Goal: Check status: Check status

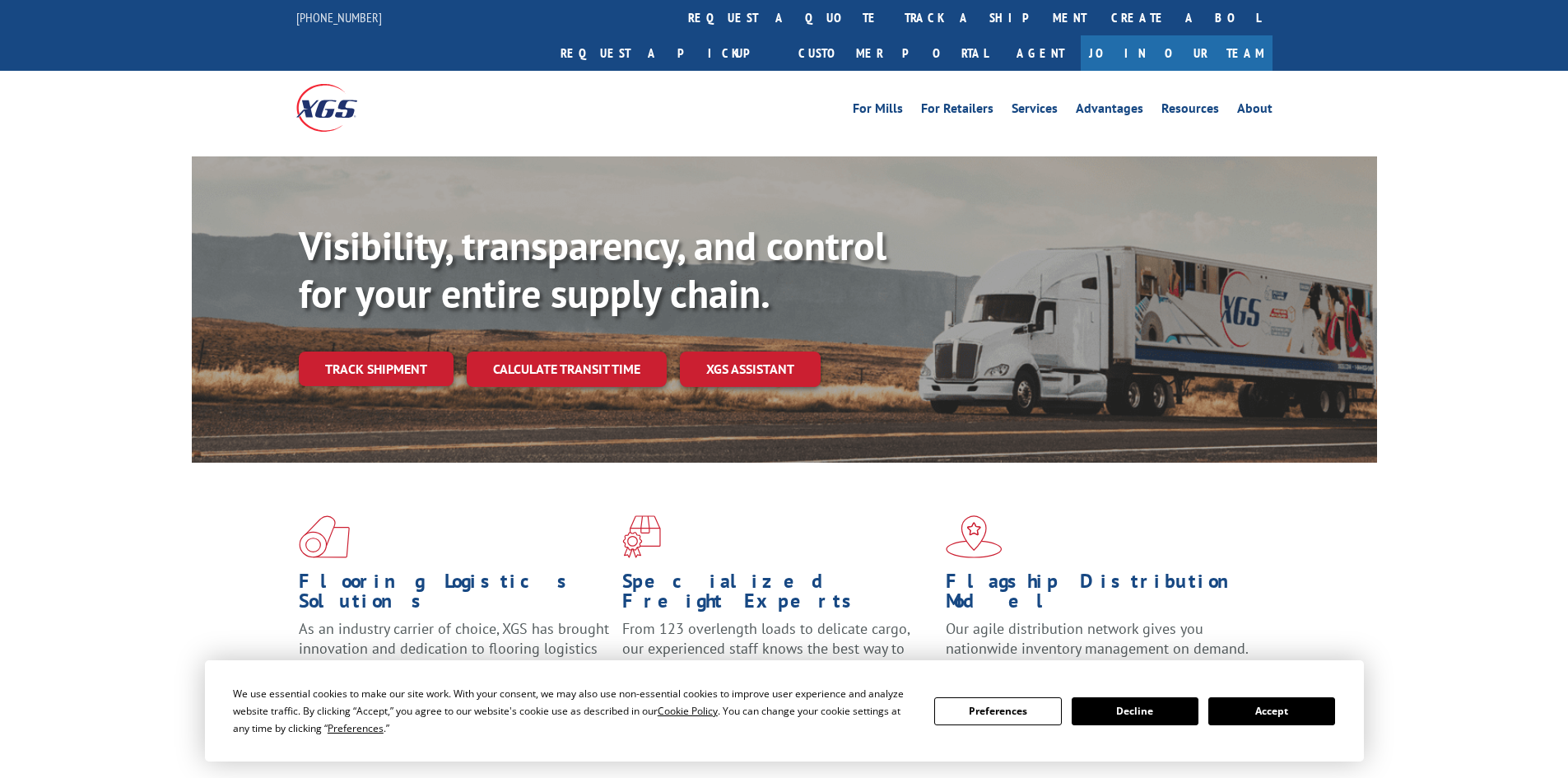
click at [368, 354] on div "Visibility, transparency, and control for your entire supply chain. Track shipm…" at bounding box center [838, 337] width 1078 height 230
click at [370, 352] on link "Track shipment" at bounding box center [376, 369] width 155 height 35
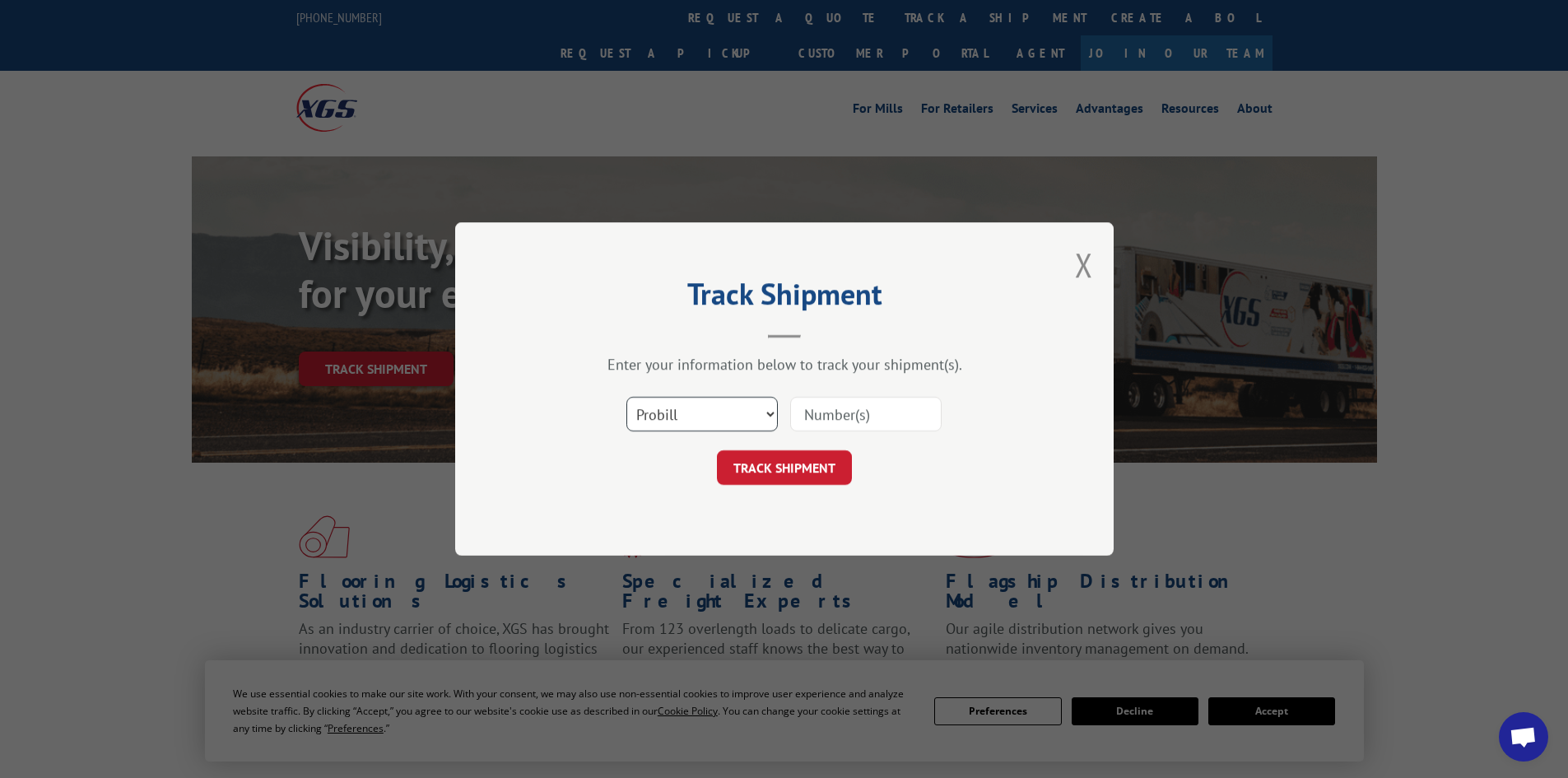
click at [750, 409] on select "Select category... Probill BOL PO" at bounding box center [702, 414] width 152 height 35
select select "bol"
click at [627, 397] on select "Select category... Probill BOL PO" at bounding box center [702, 414] width 152 height 35
click at [870, 412] on input at bounding box center [866, 414] width 152 height 35
paste input "- 6003006"
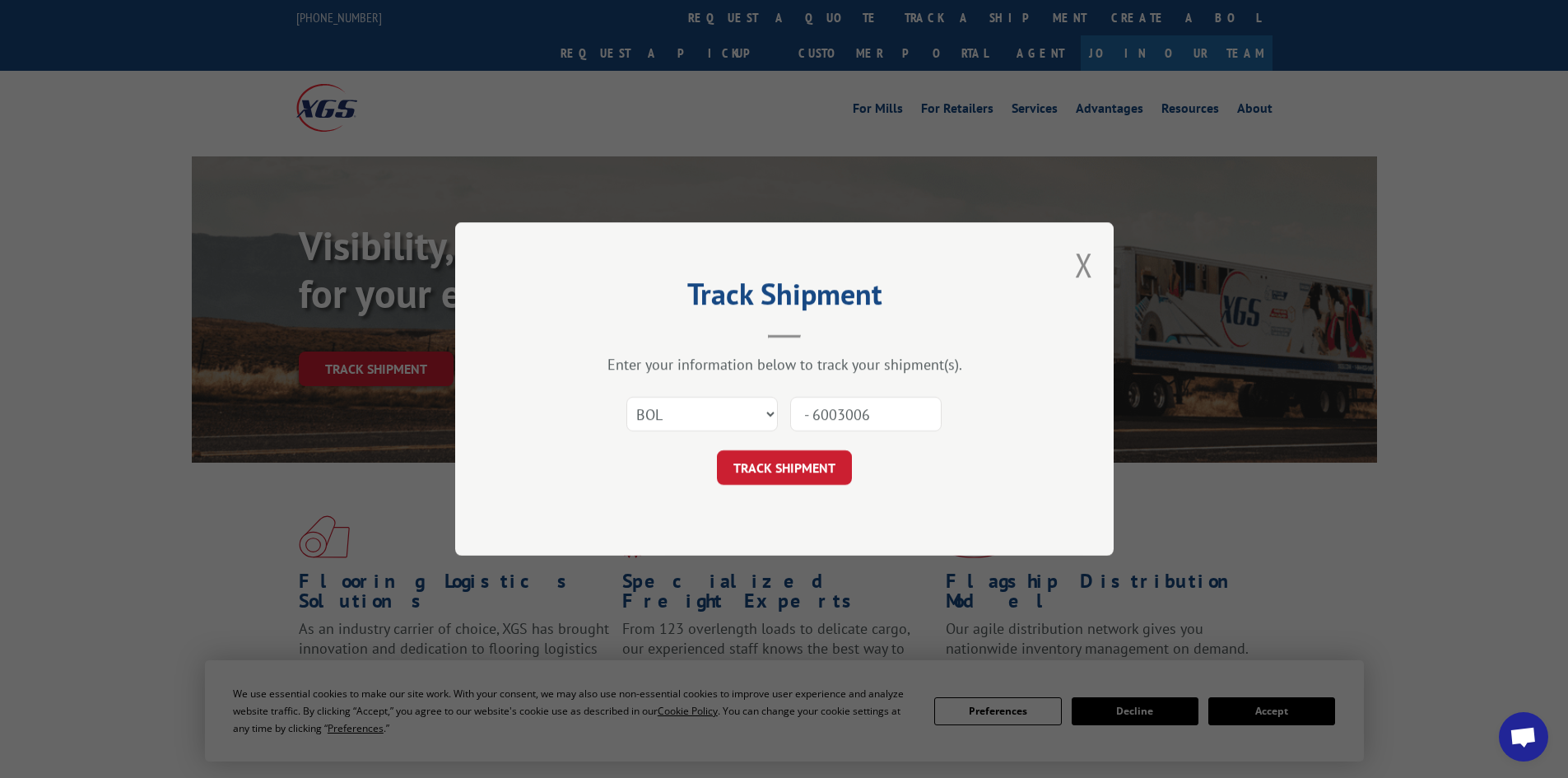
click at [815, 415] on input "- 6003006" at bounding box center [866, 414] width 152 height 35
type input "6003006"
click at [783, 471] on button "TRACK SHIPMENT" at bounding box center [784, 467] width 135 height 35
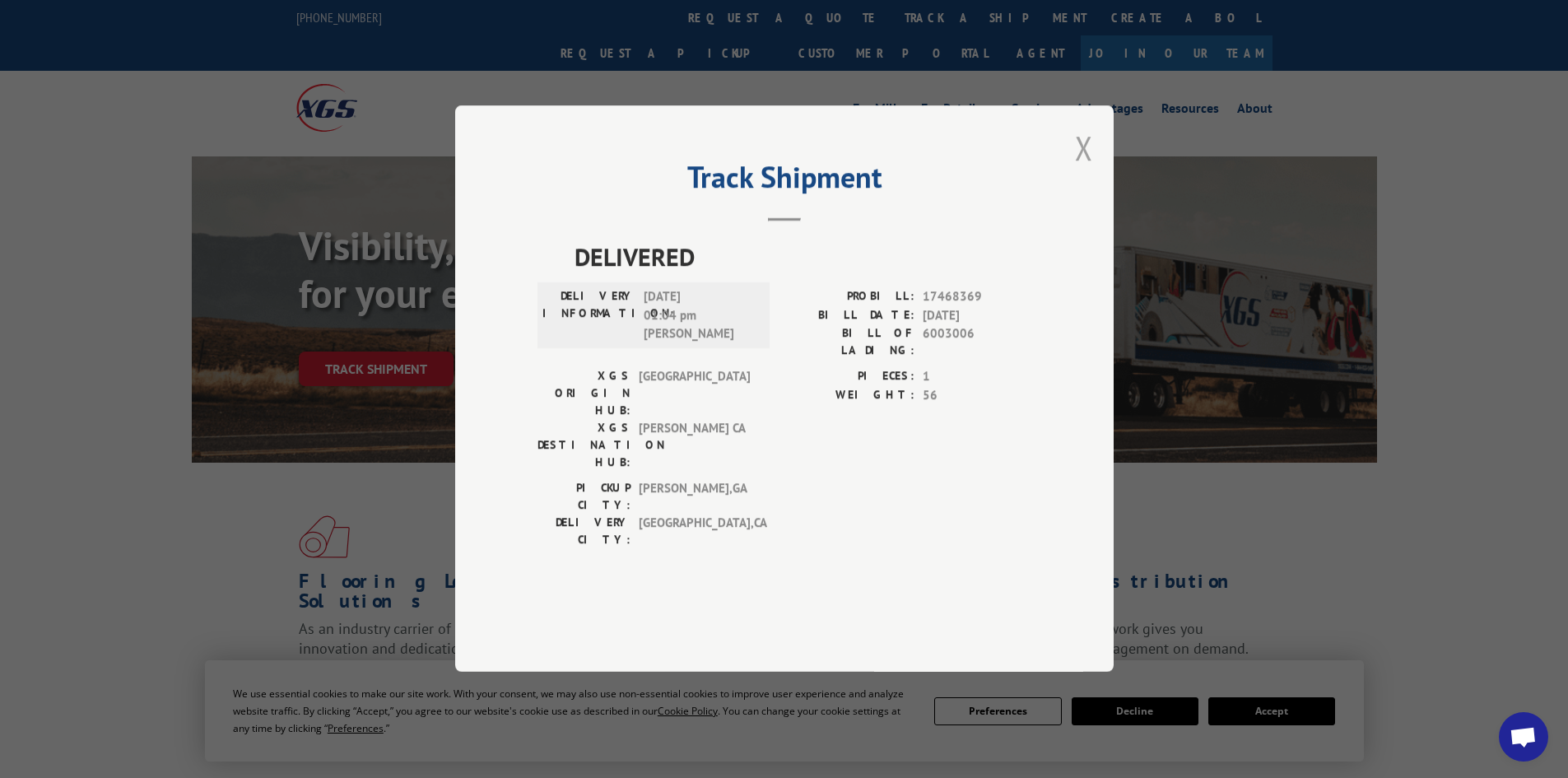
click at [1086, 169] on button "Close modal" at bounding box center [1083, 147] width 18 height 43
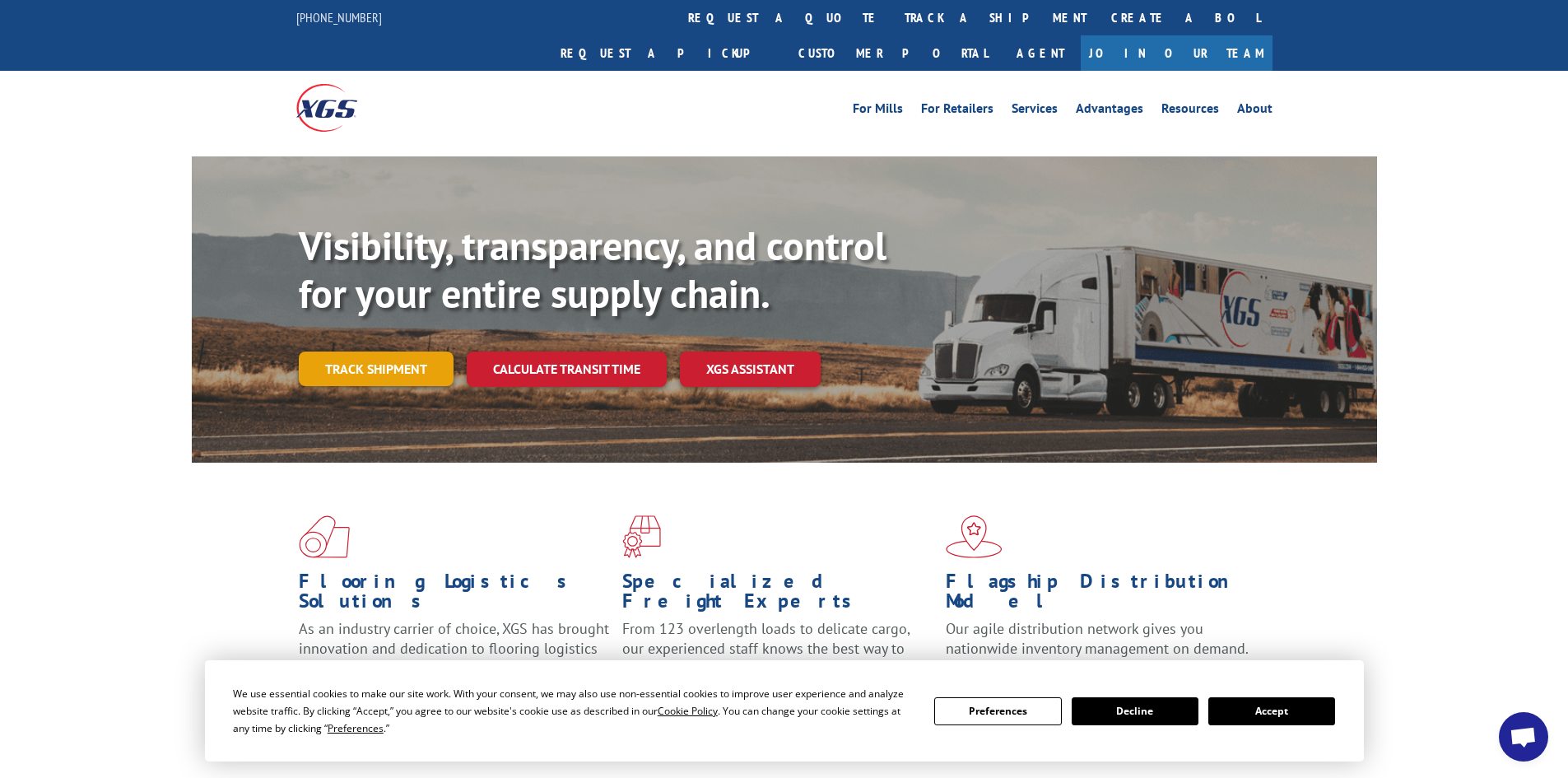
click at [374, 352] on link "Track shipment" at bounding box center [376, 369] width 155 height 35
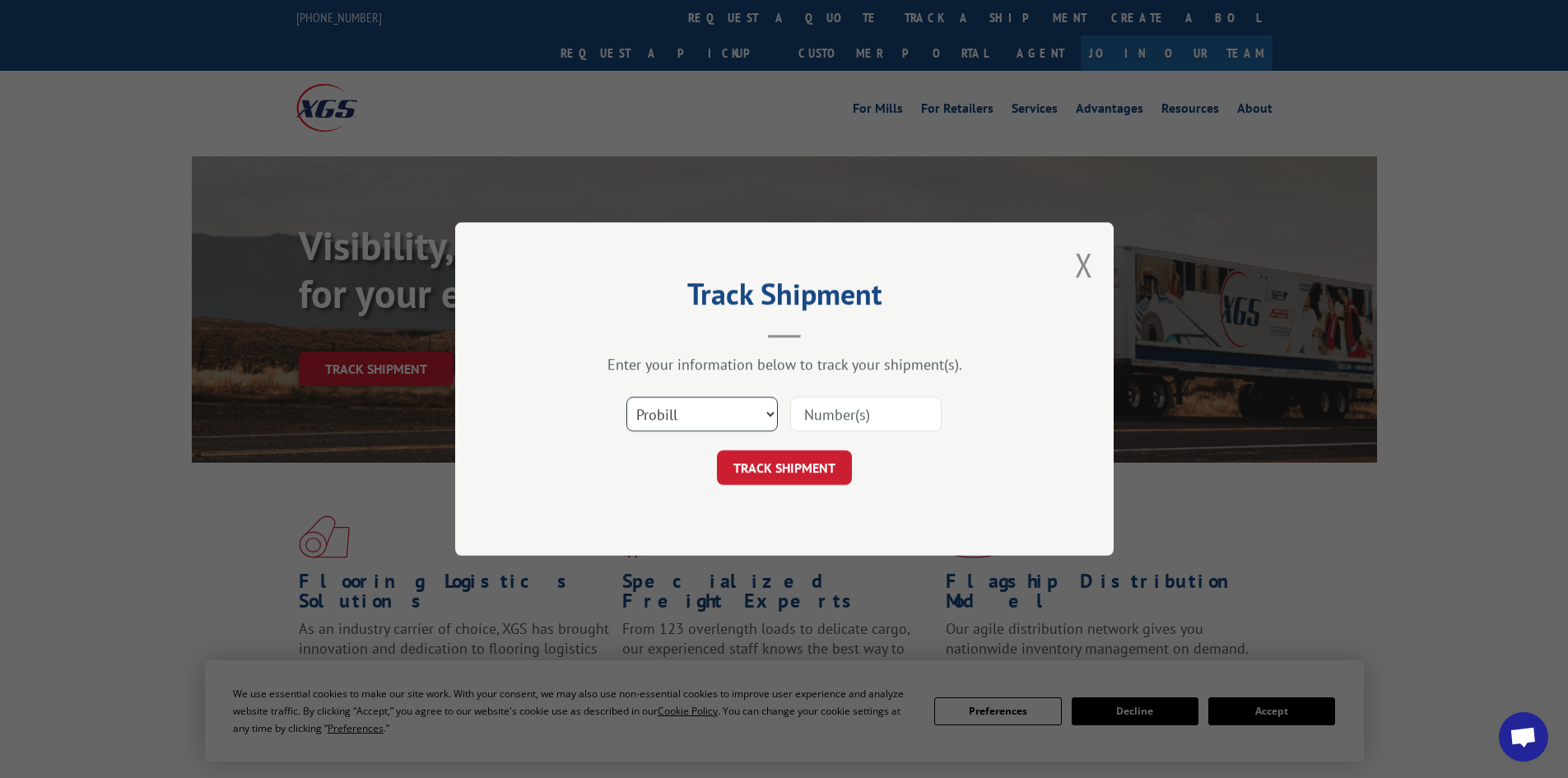
click at [688, 416] on select "Select category... Probill BOL PO" at bounding box center [702, 414] width 152 height 35
select select "bol"
click at [627, 397] on select "Select category... Probill BOL PO" at bounding box center [702, 414] width 152 height 35
click at [867, 416] on input at bounding box center [866, 414] width 152 height 35
paste input "444491"
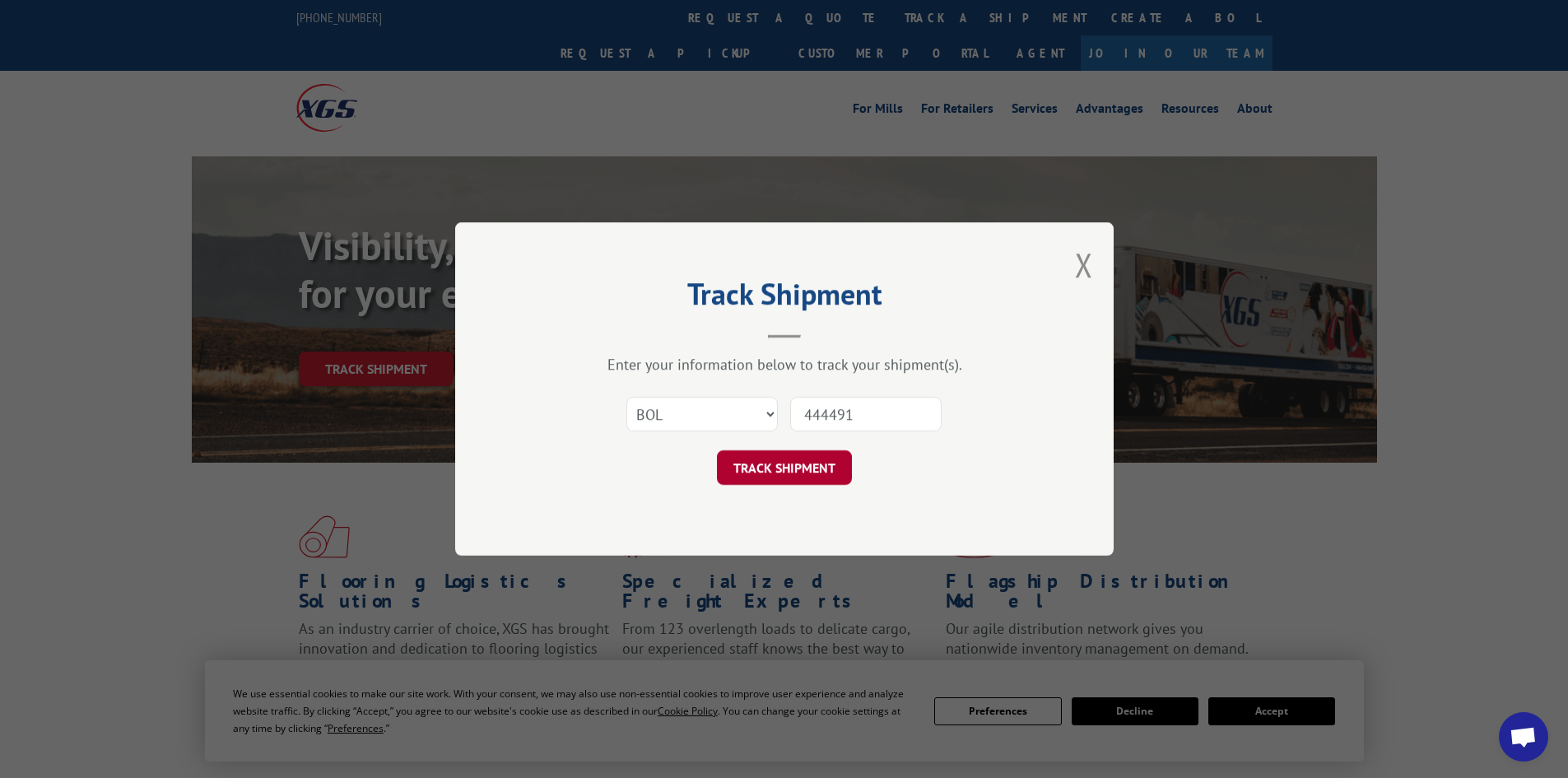
type input "444491"
click at [800, 468] on button "TRACK SHIPMENT" at bounding box center [784, 467] width 135 height 35
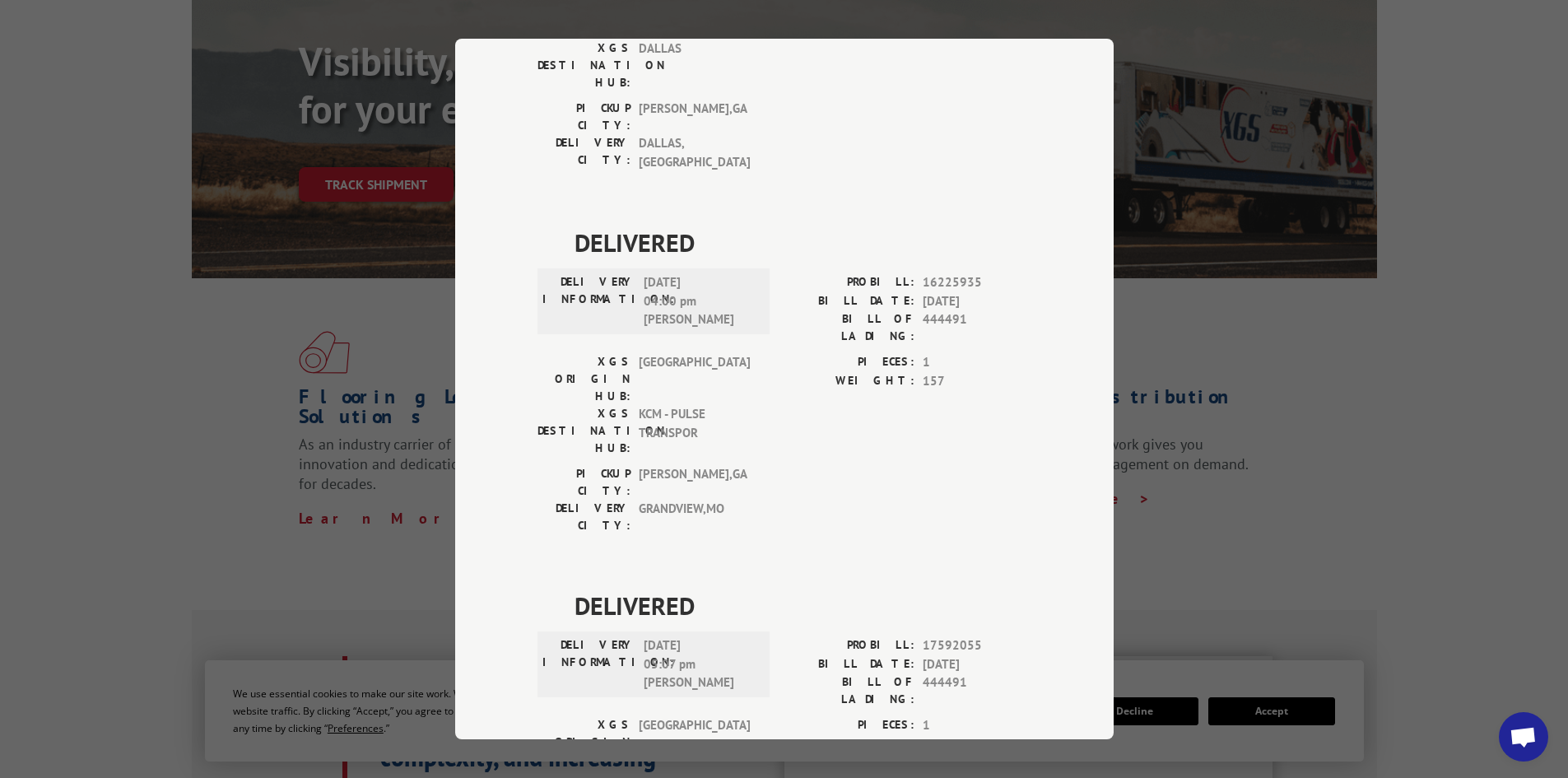
scroll to position [247, 0]
